Goal: Task Accomplishment & Management: Use online tool/utility

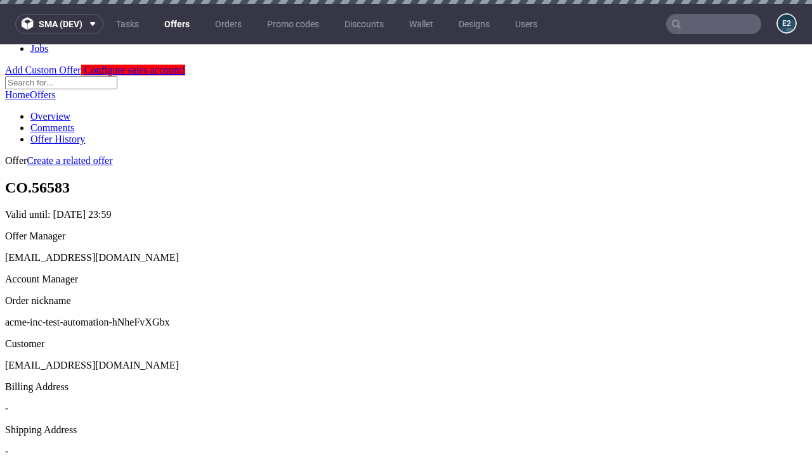
scroll to position [4, 0]
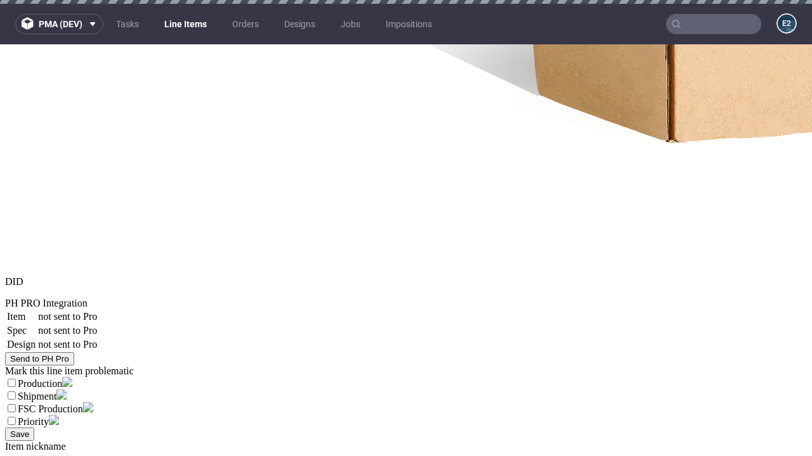
select select "accepted"
select select "received"
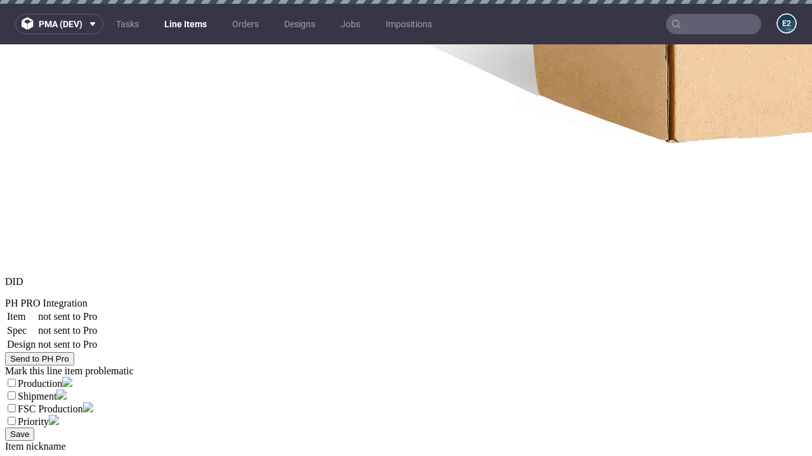
scroll to position [1894, 0]
select select "accepted_dtp_issue_reprint"
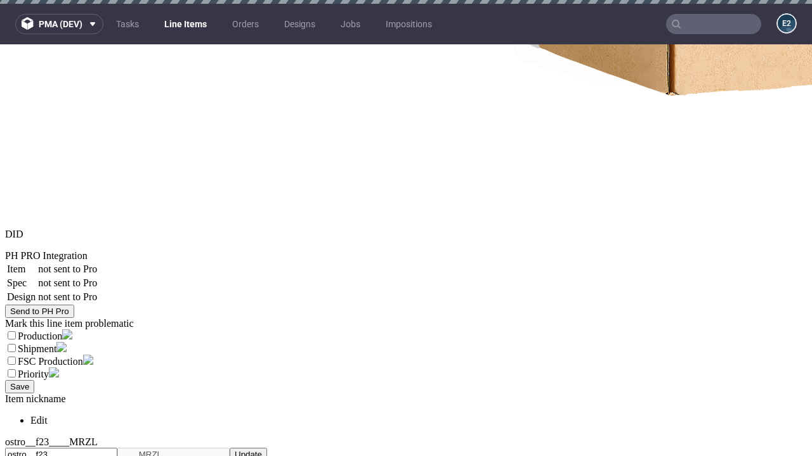
scroll to position [1890, 0]
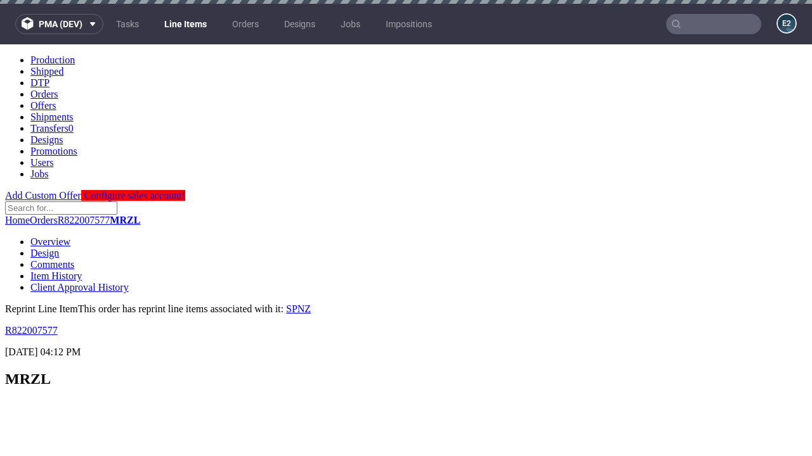
scroll to position [0, 0]
